Goal: Task Accomplishment & Management: Manage account settings

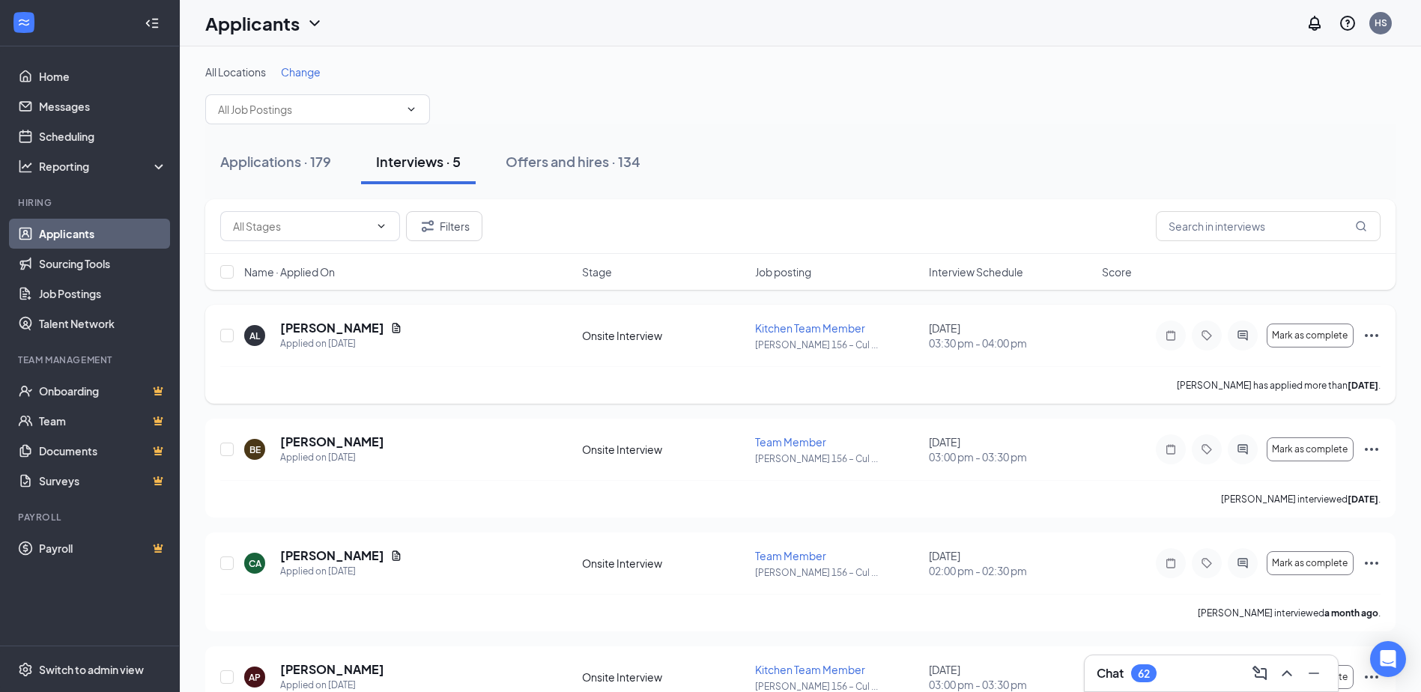
click at [602, 331] on div "Onsite Interview" at bounding box center [664, 335] width 164 height 15
click at [121, 74] on link "Home" at bounding box center [103, 76] width 128 height 30
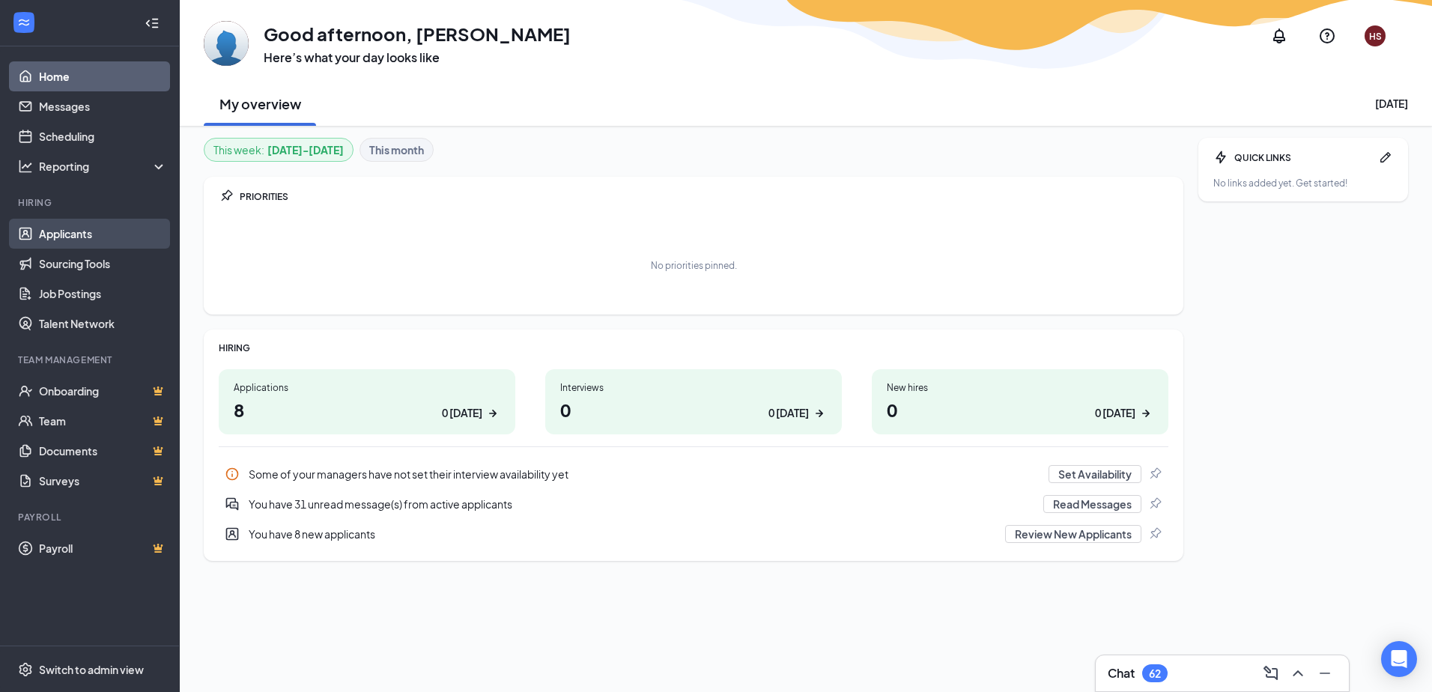
click at [103, 234] on link "Applicants" at bounding box center [103, 234] width 128 height 30
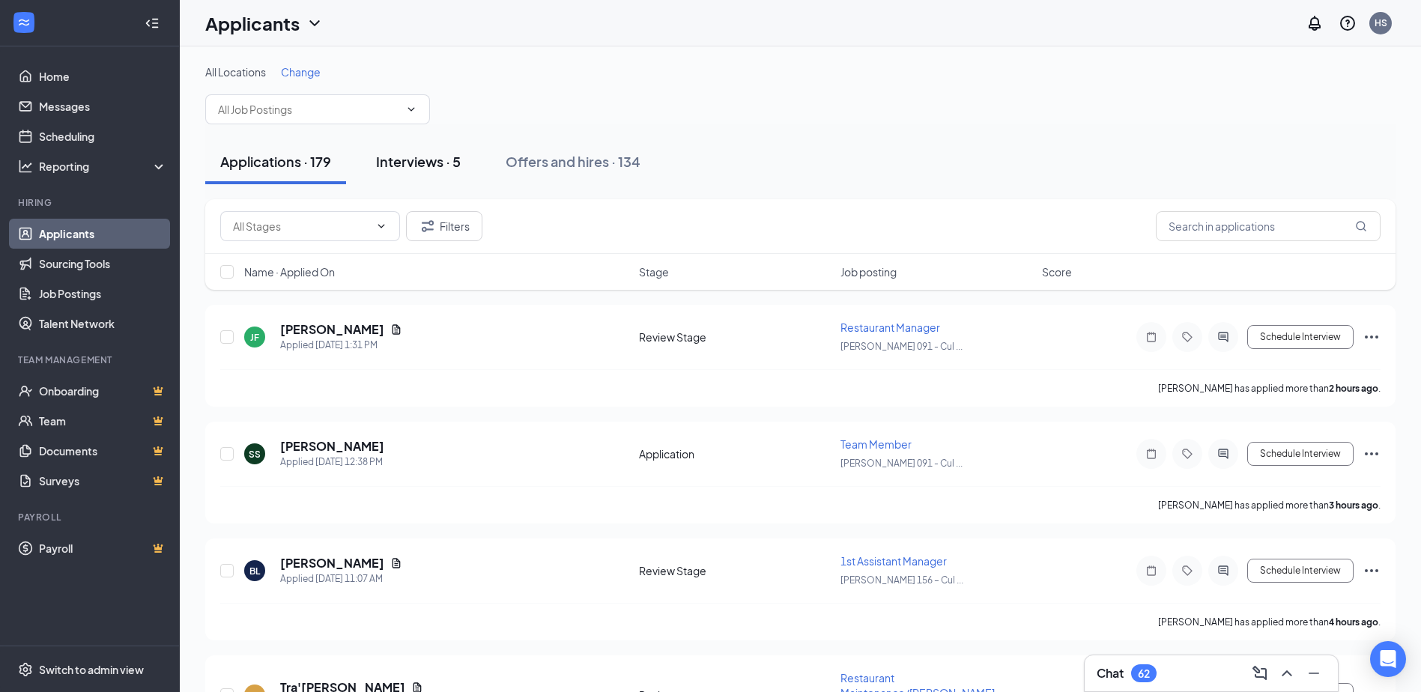
click at [416, 177] on button "Interviews · 5" at bounding box center [418, 161] width 115 height 45
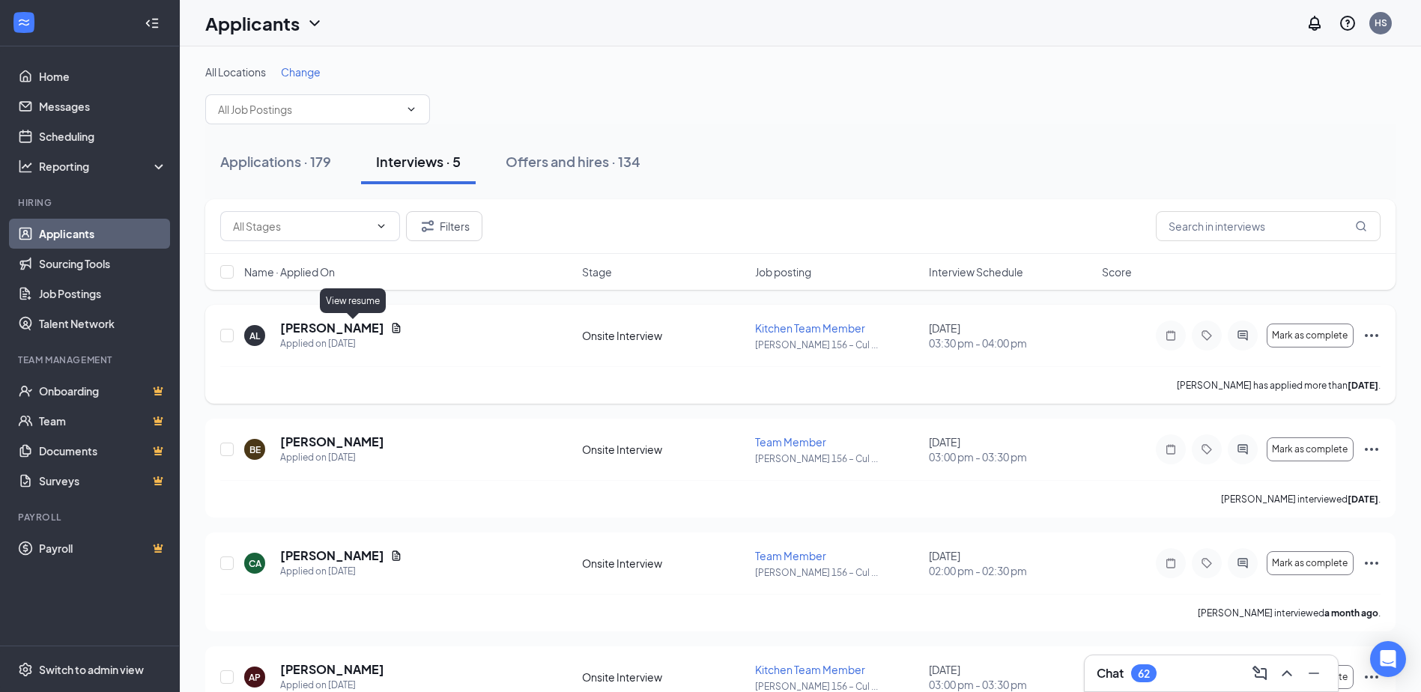
click at [392, 326] on icon "Document" at bounding box center [396, 328] width 8 height 10
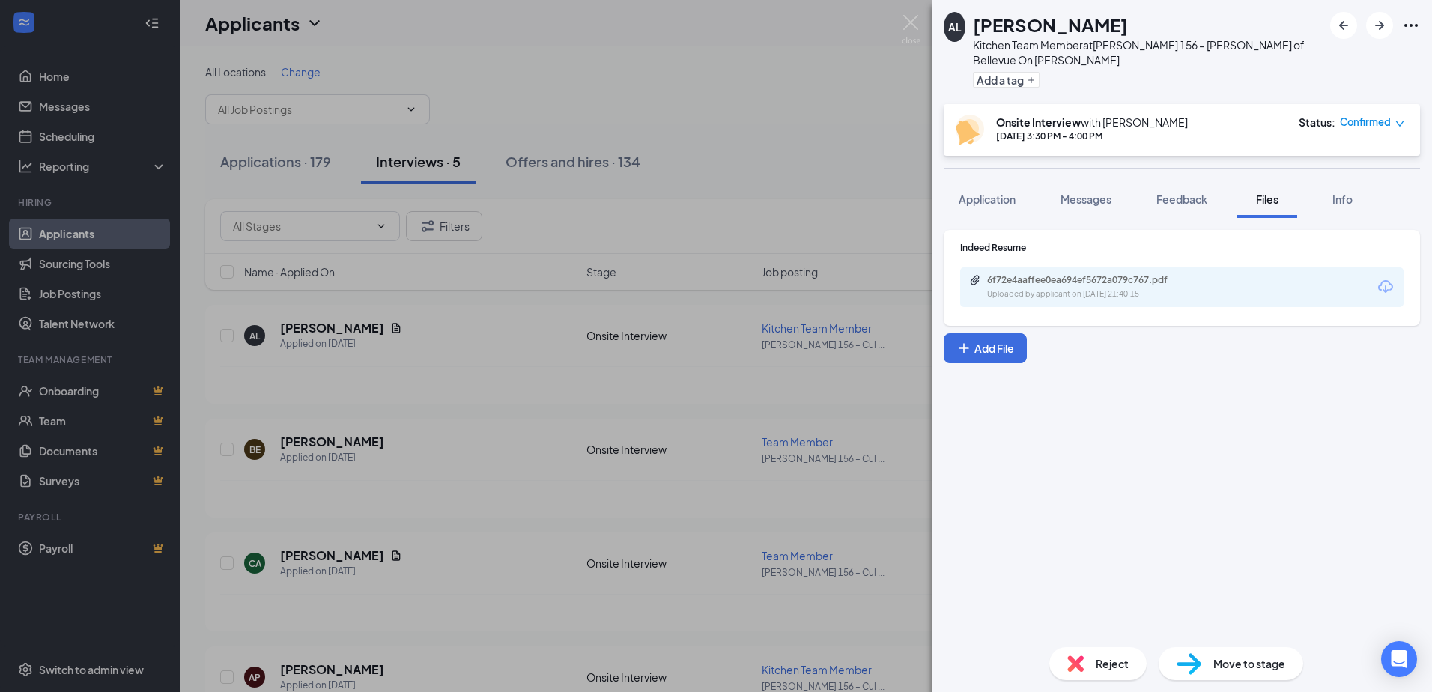
click at [1093, 294] on div "Uploaded by applicant on [DATE] 21:40:15" at bounding box center [1099, 294] width 225 height 12
click at [996, 213] on button "Application" at bounding box center [987, 198] width 87 height 37
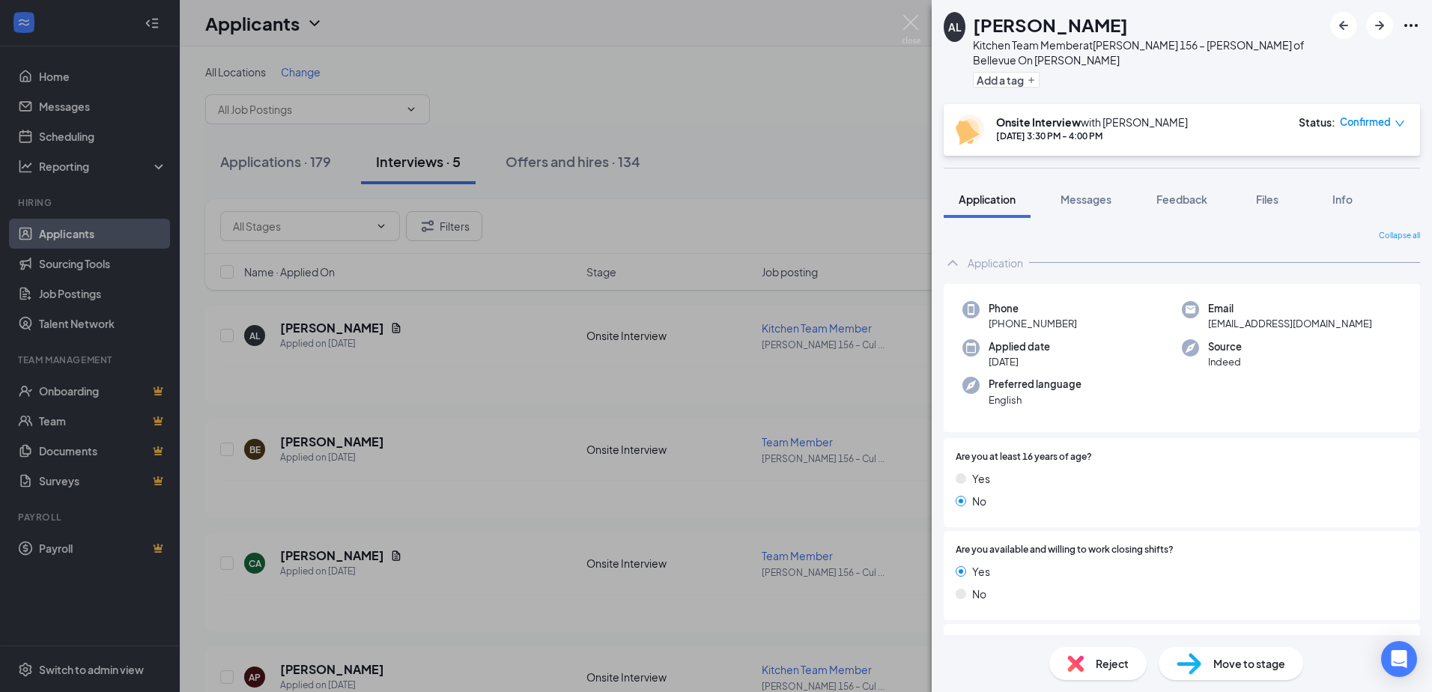
click at [1418, 28] on icon "Ellipses" at bounding box center [1411, 25] width 18 height 18
click at [1415, 21] on icon "Ellipses" at bounding box center [1411, 25] width 18 height 18
click at [1364, 54] on link "View full application" at bounding box center [1330, 59] width 162 height 15
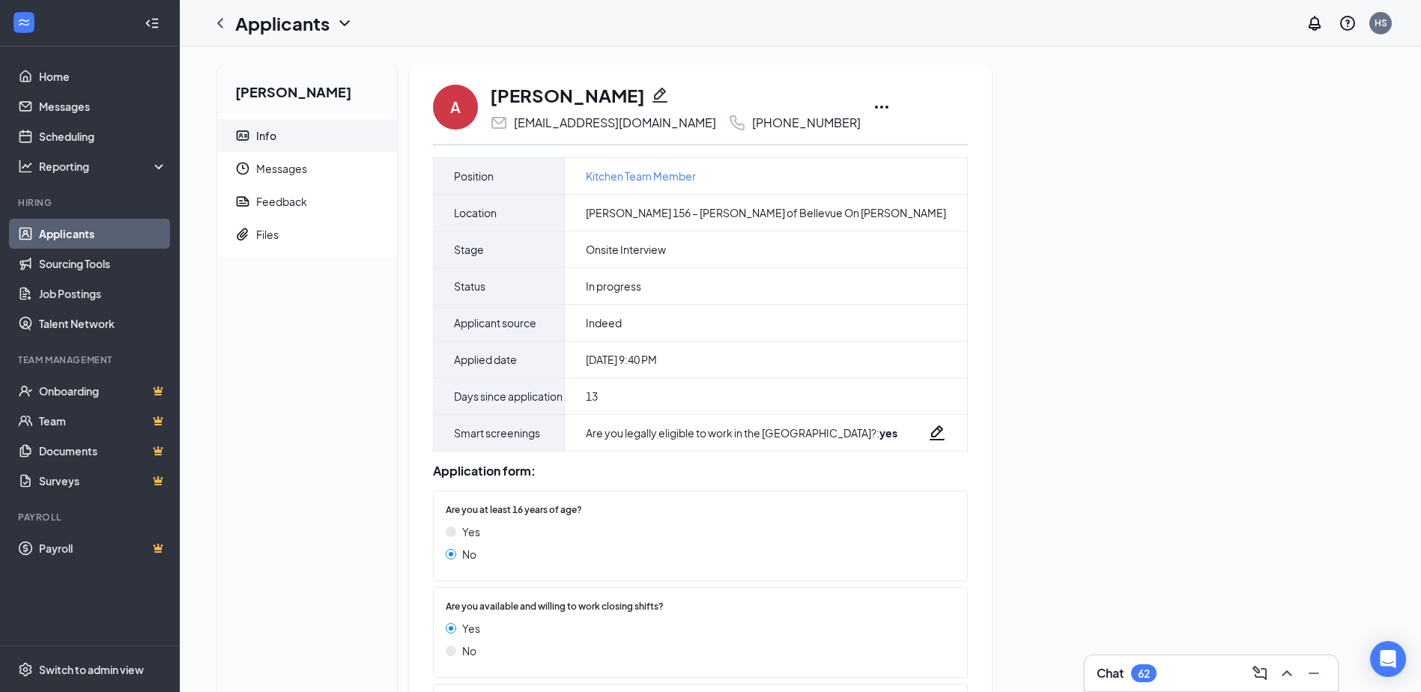
click at [872, 107] on icon "Ellipses" at bounding box center [881, 107] width 18 height 18
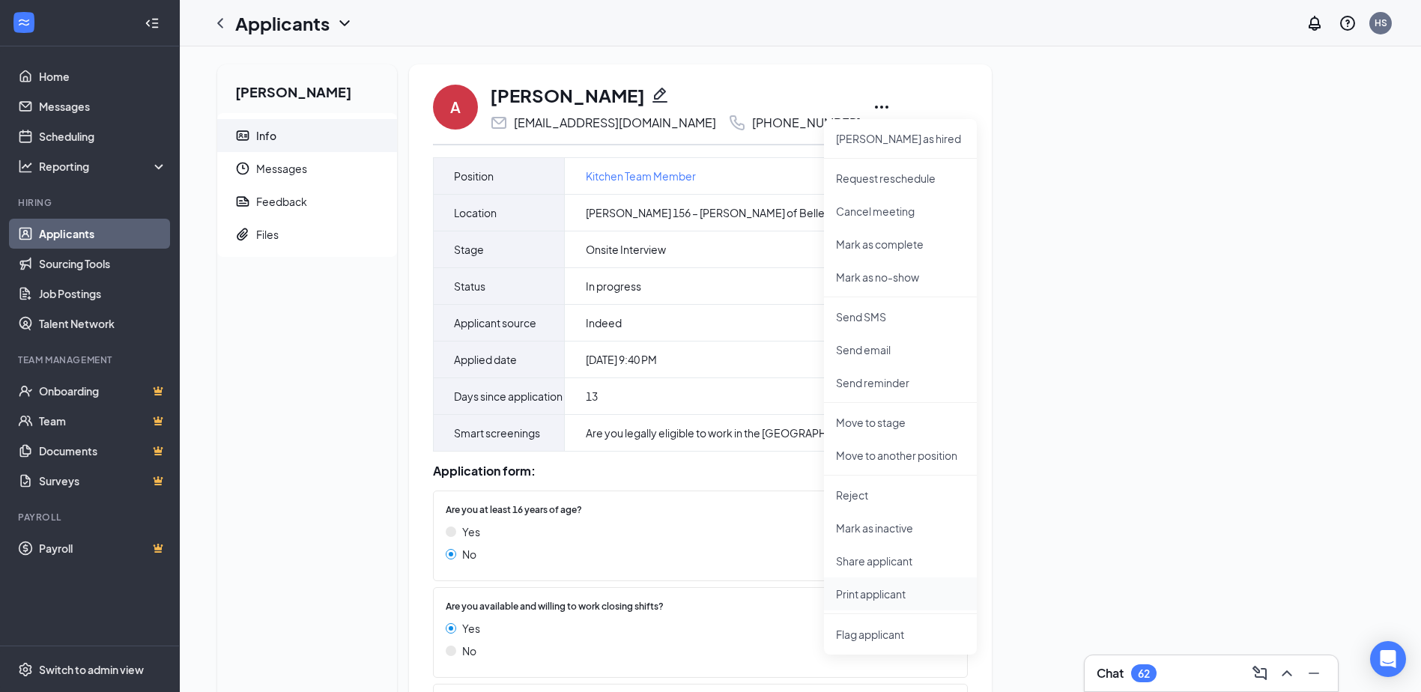
click at [932, 602] on li "Print applicant" at bounding box center [900, 593] width 153 height 33
